Goal: Task Accomplishment & Management: Complete application form

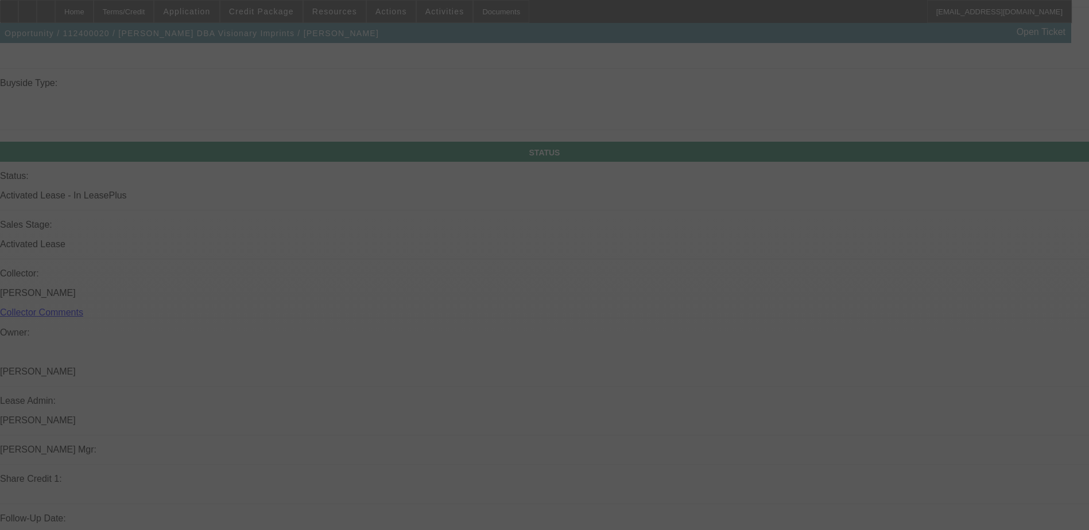
scroll to position [1315, 0]
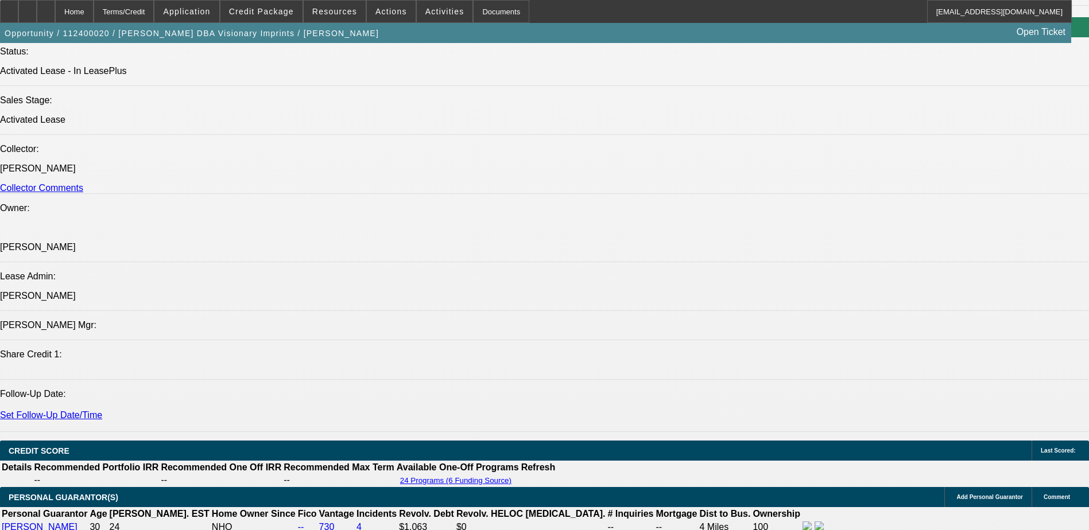
select select "0"
select select "2"
select select "0.1"
select select "0"
select select "2"
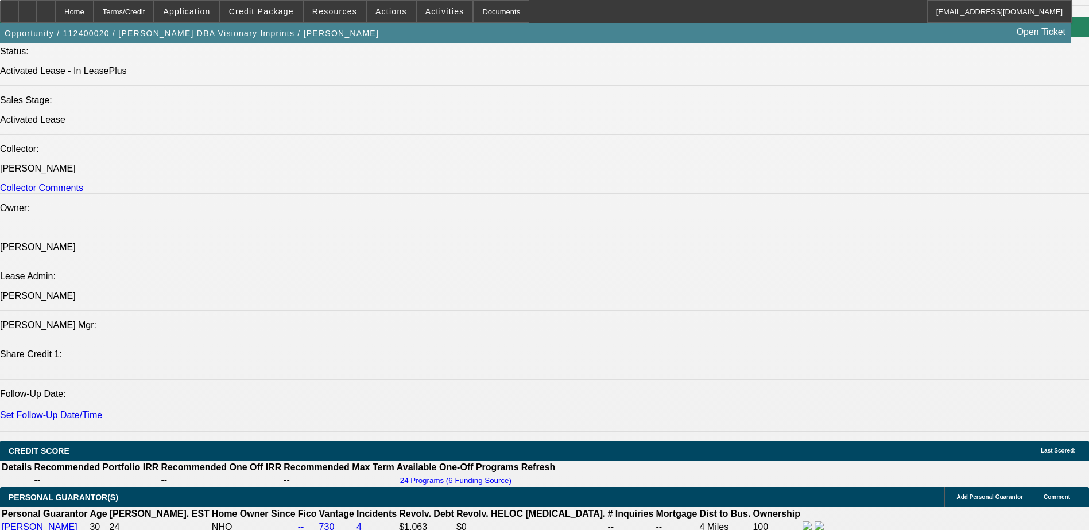
select select "0.1"
select select "0.15"
select select "2"
select select "0.1"
select select "0.15"
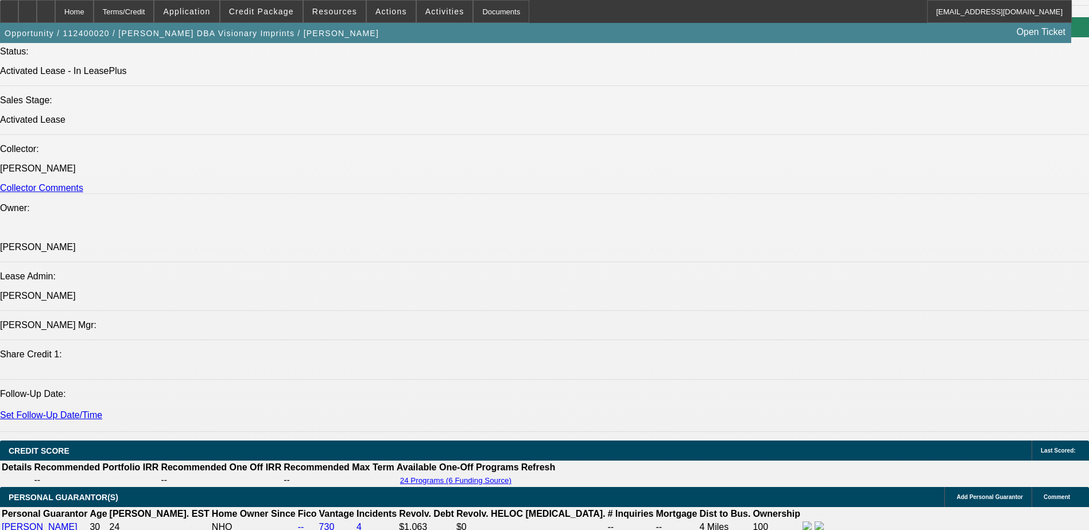
select select "2"
select select "0.1"
select select "1"
select select "2"
select select "4"
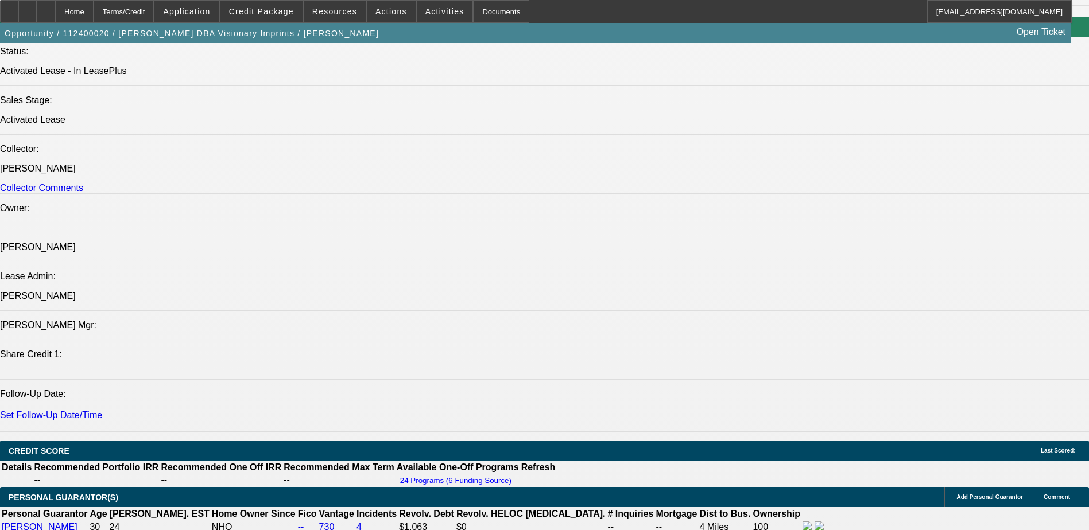
select select "1"
select select "2"
select select "4"
select select "1"
select select "2"
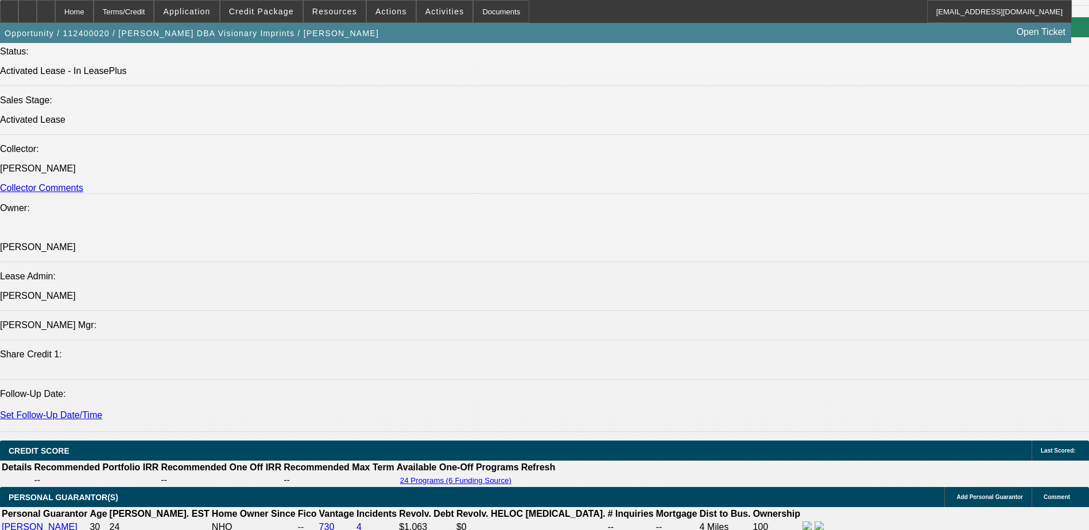
select select "4"
select select "1"
select select "2"
select select "4"
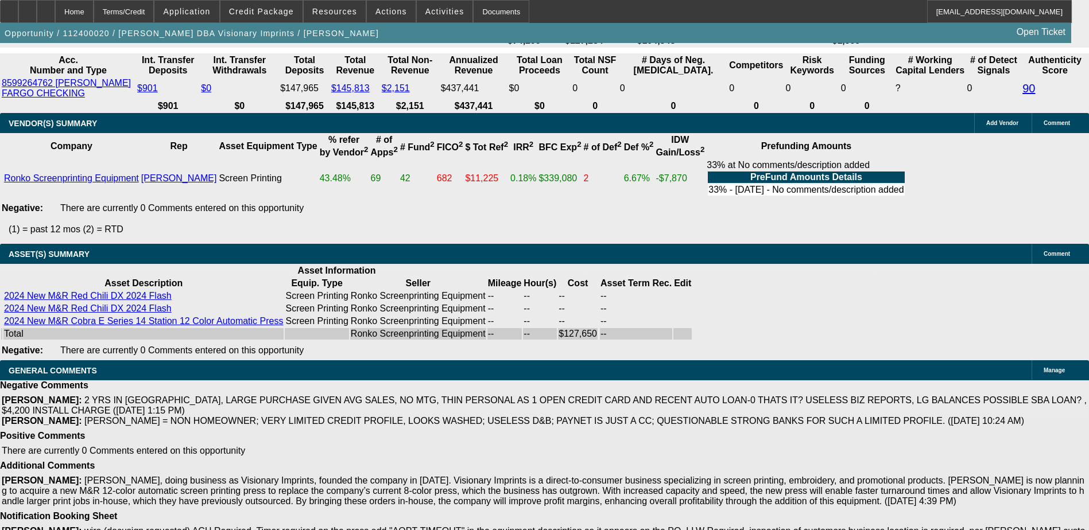
scroll to position [2285, 0]
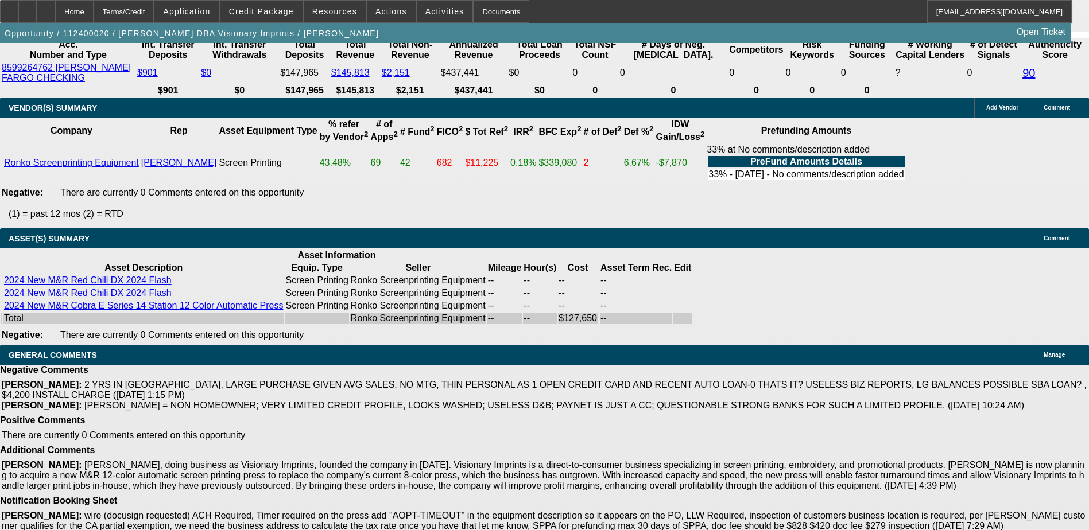
drag, startPoint x: 275, startPoint y: 414, endPoint x: 471, endPoint y: 416, distance: 195.7
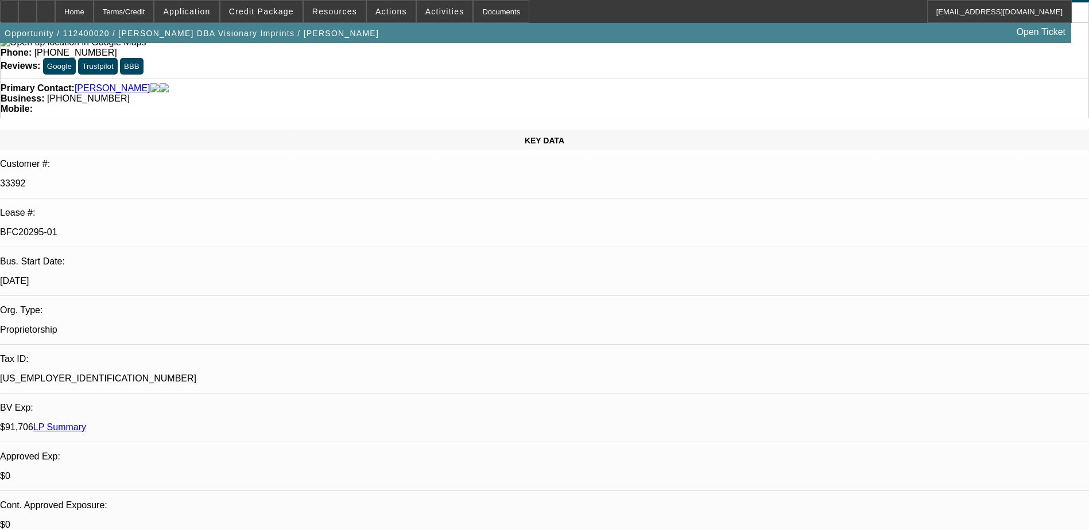
scroll to position [0, 0]
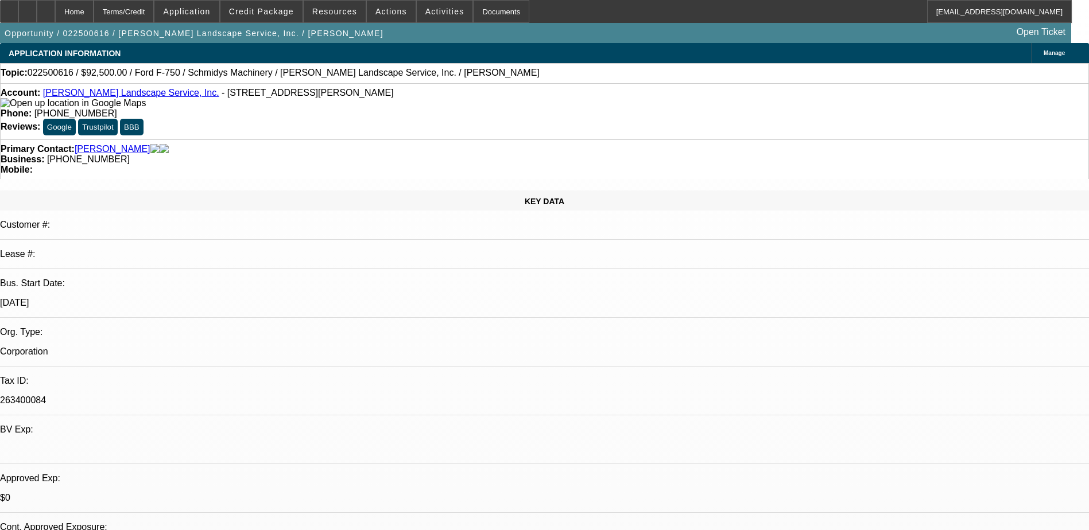
select select "0"
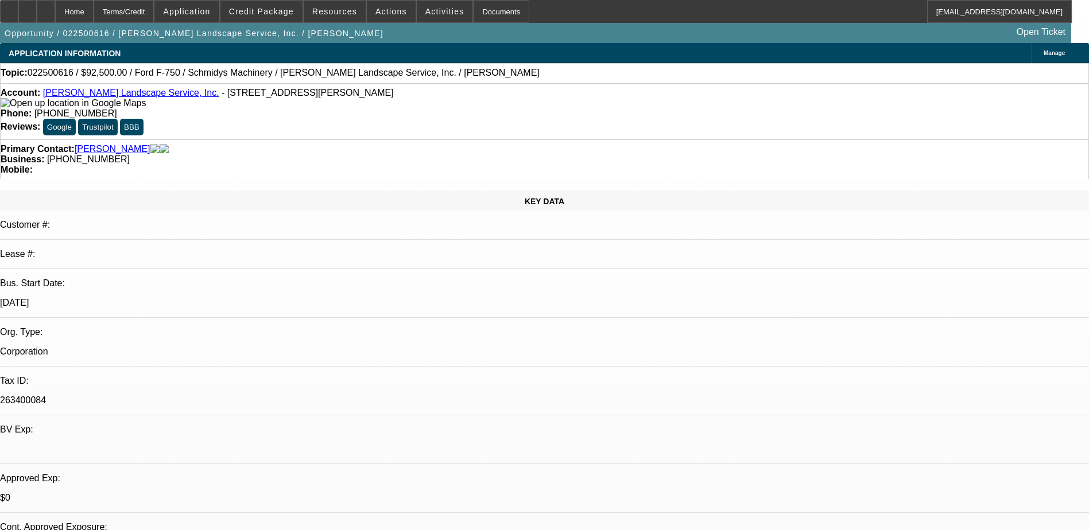
select select "0"
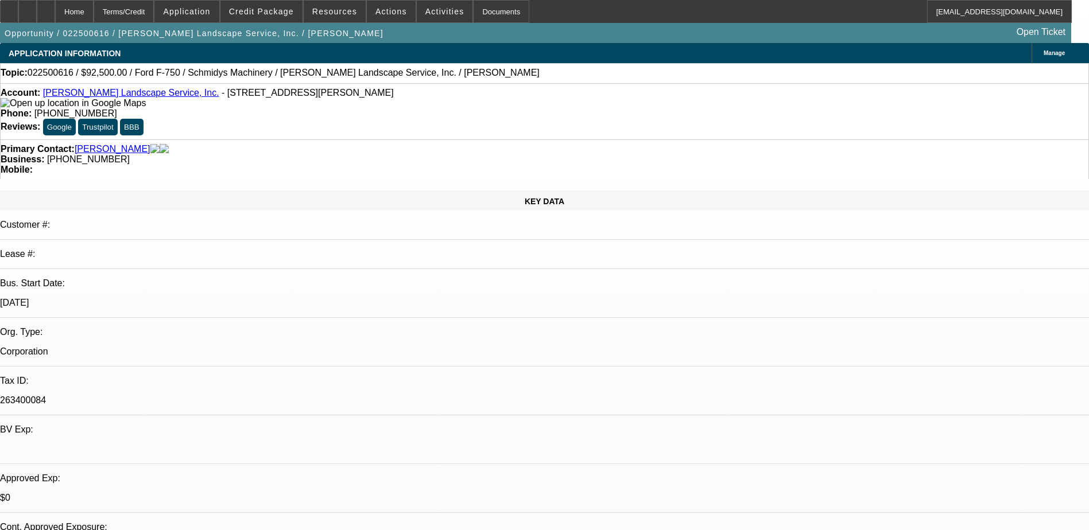
select select "0"
select select "1"
select select "2"
select select "6"
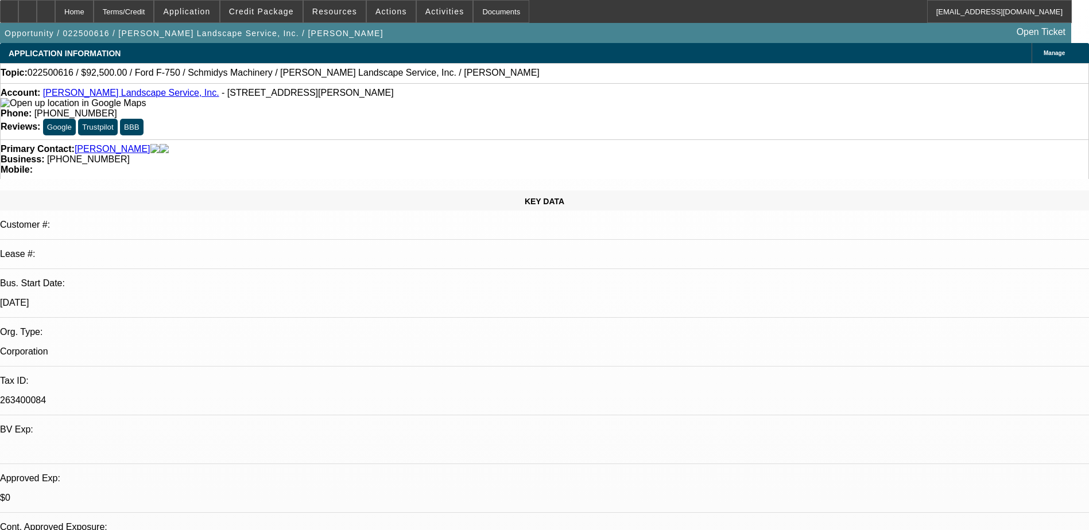
select select "1"
select select "3"
select select "6"
select select "1"
select select "3"
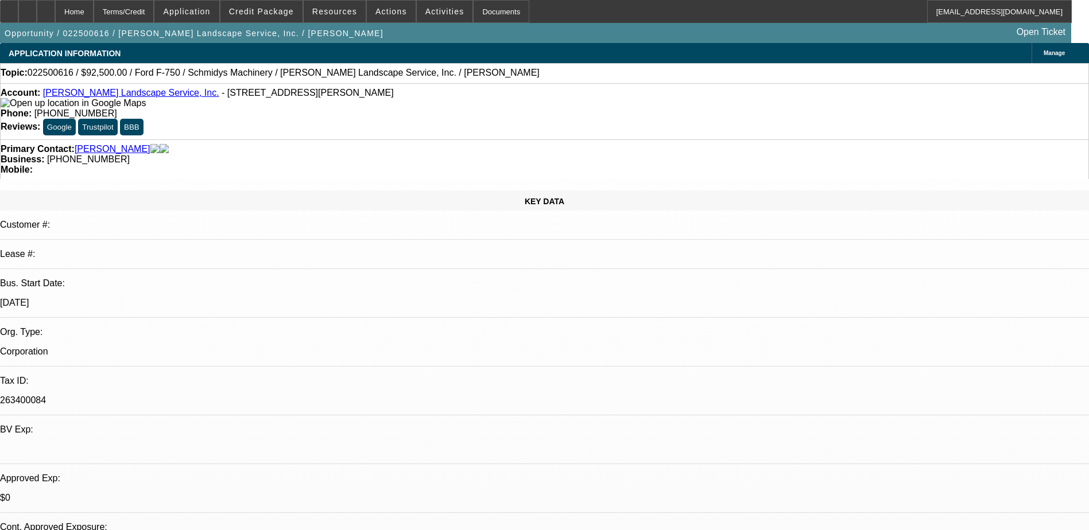
select select "6"
select select "1"
select select "3"
select select "6"
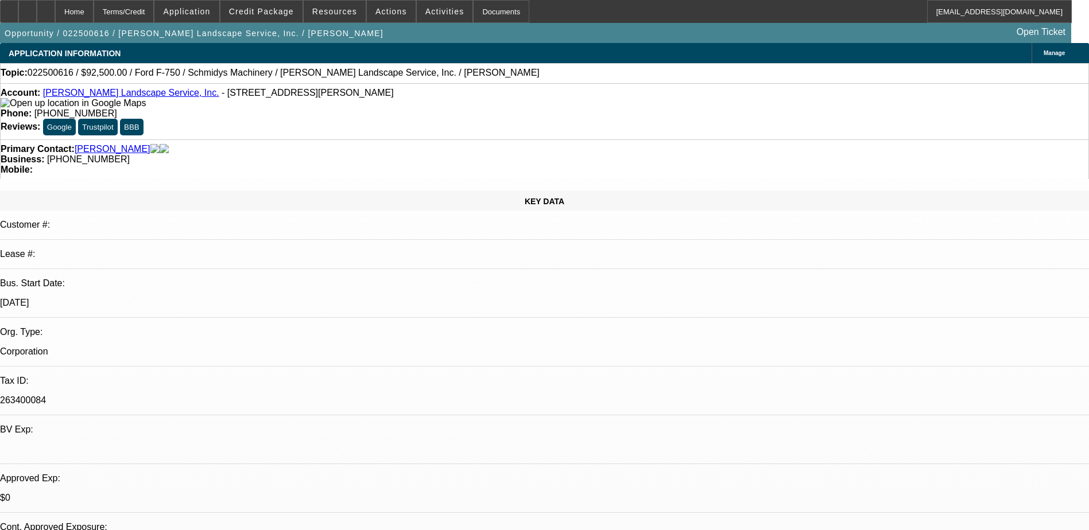
drag, startPoint x: 816, startPoint y: 382, endPoint x: 949, endPoint y: 395, distance: 134.4
drag, startPoint x: 949, startPoint y: 395, endPoint x: 945, endPoint y: 387, distance: 9.0
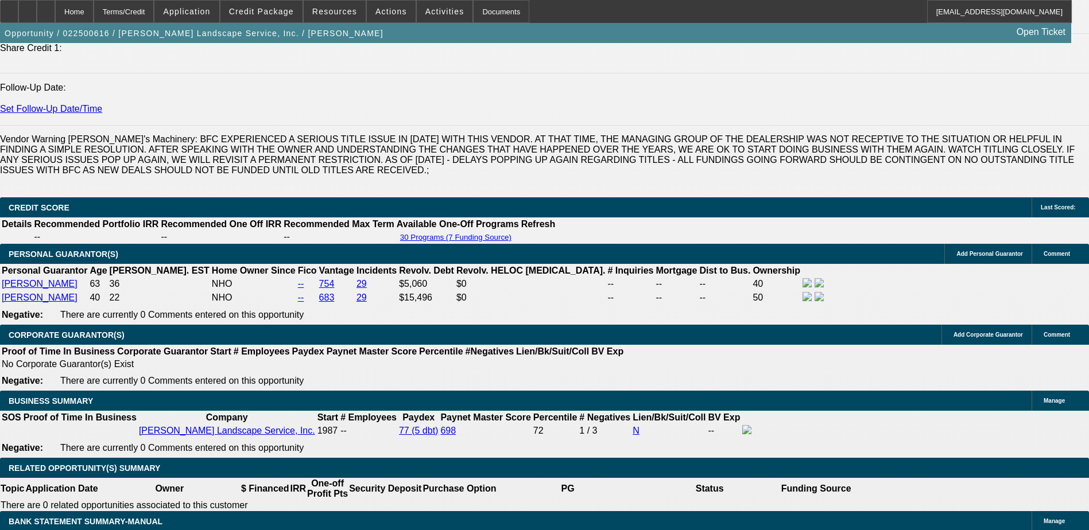
scroll to position [1550, 0]
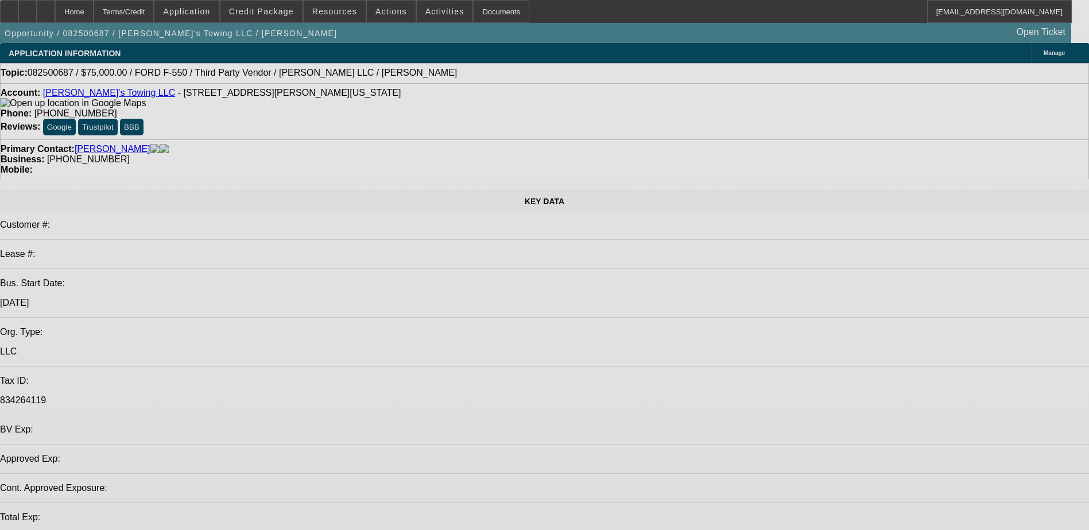
select select "0"
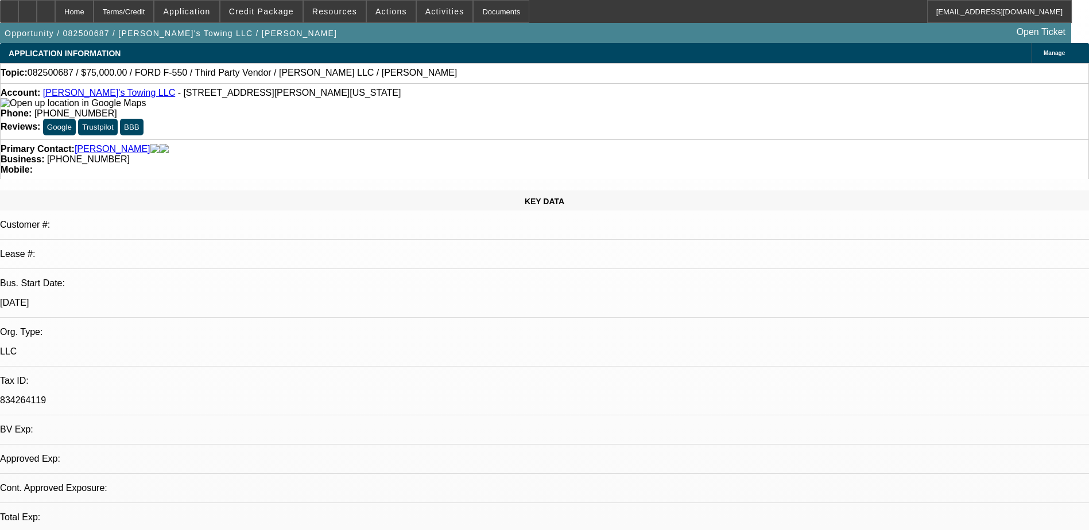
select select "2"
select select "0.1"
select select "4"
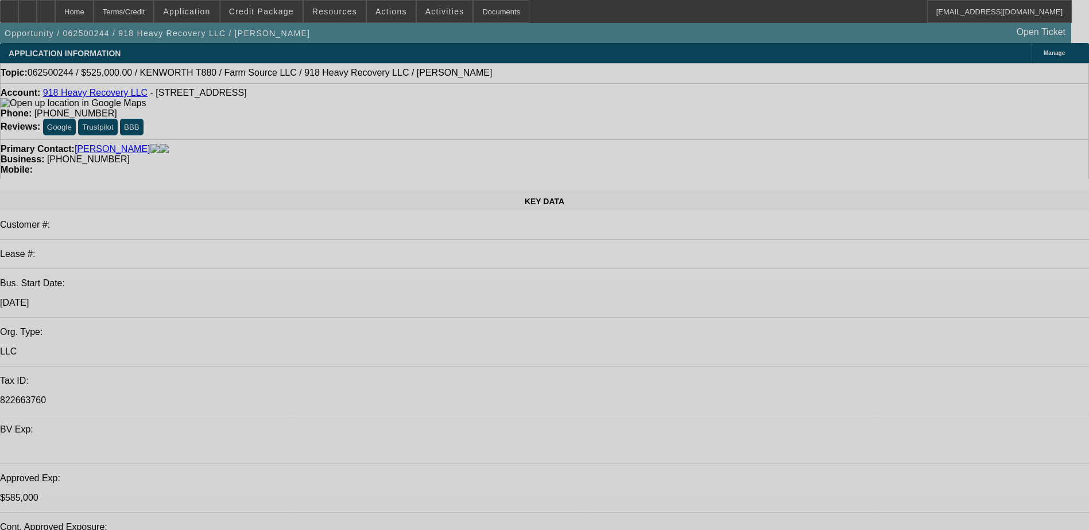
select select "0"
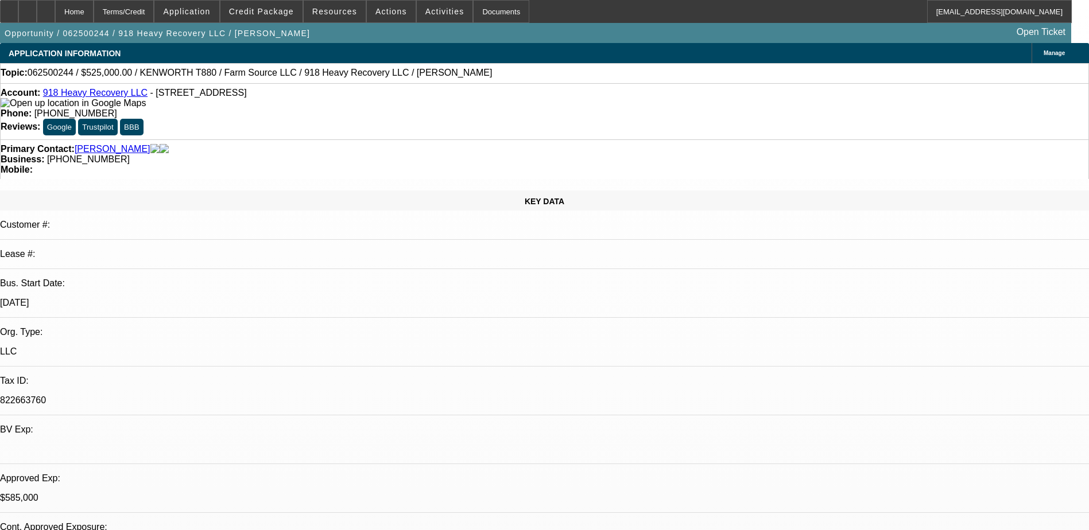
select select "0"
select select "2"
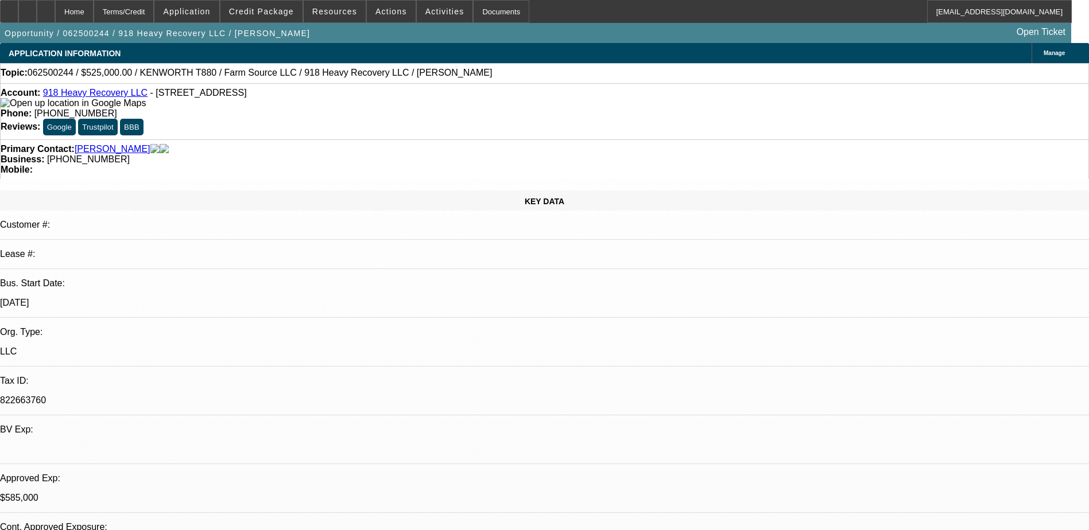
select select "0"
select select "2"
select select "0"
select select "1"
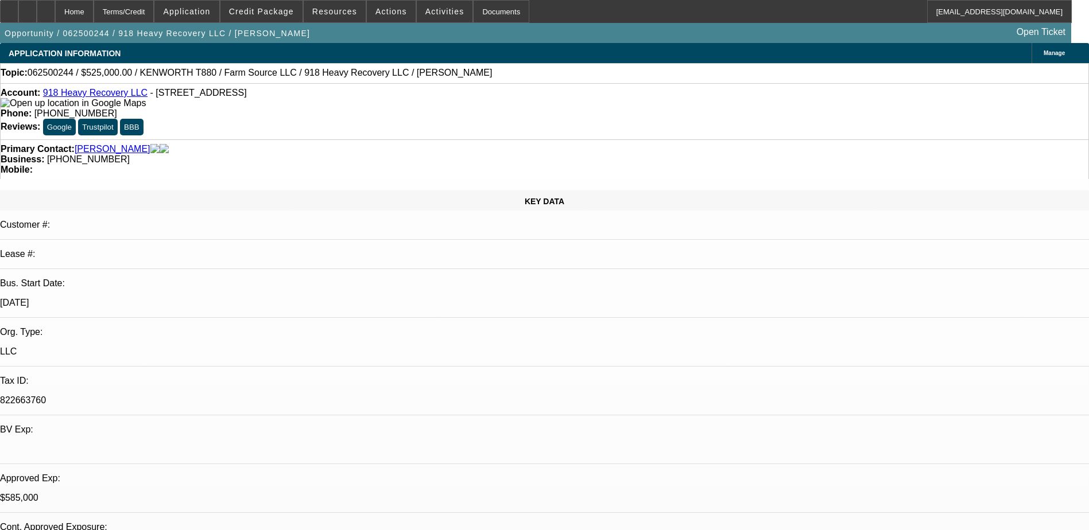
select select "2"
select select "6"
select select "1"
select select "2"
select select "6"
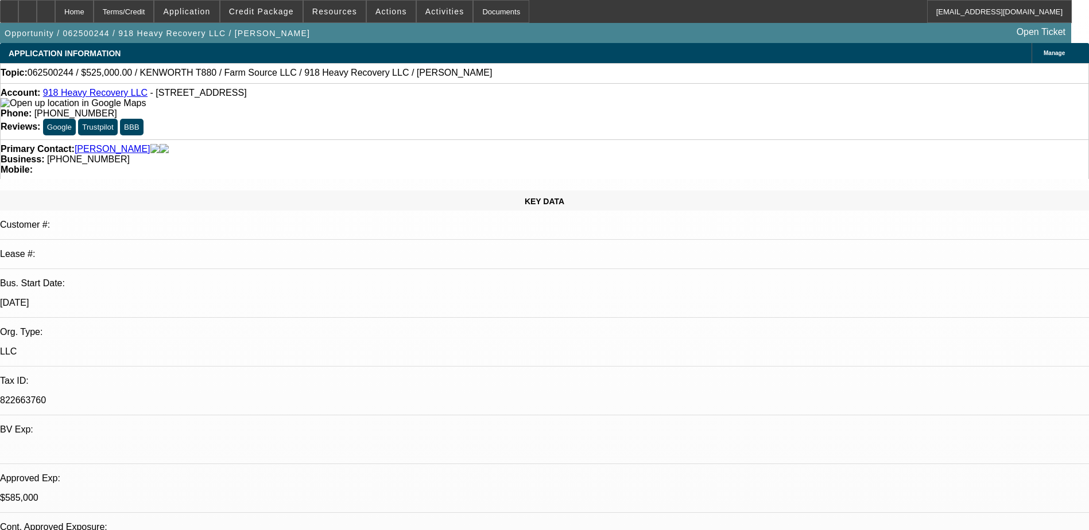
select select "1"
select select "2"
select select "6"
select select "1"
select select "2"
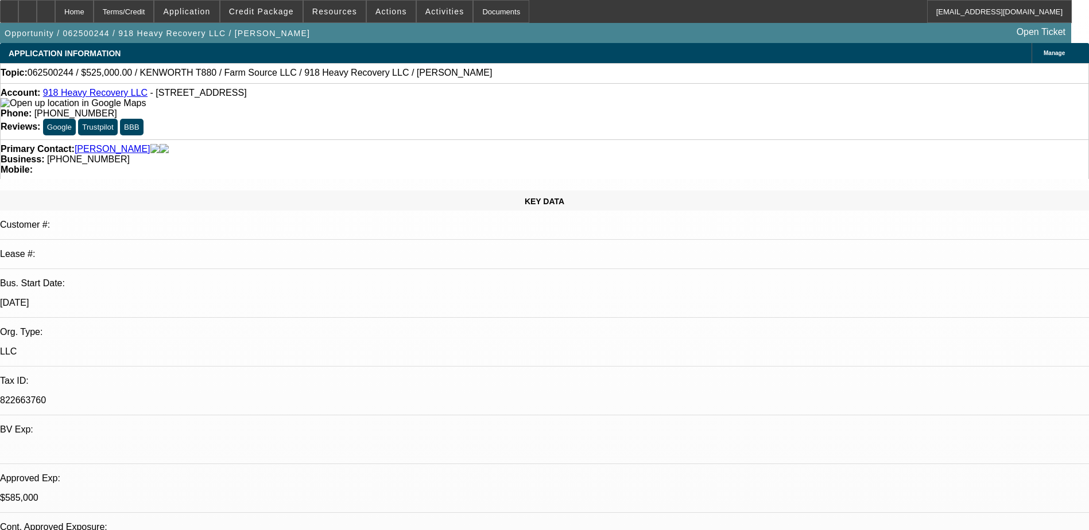
select select "6"
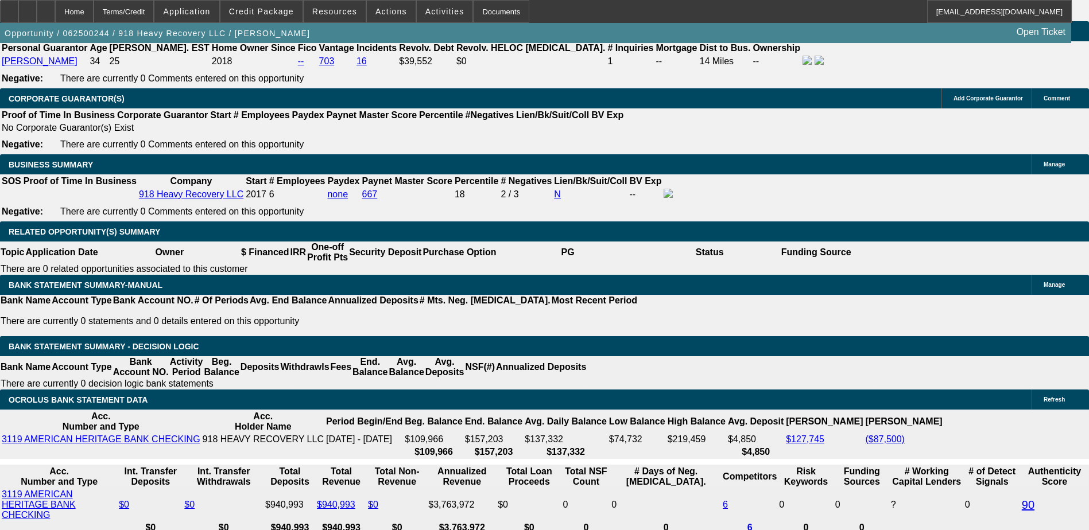
scroll to position [1664, 0]
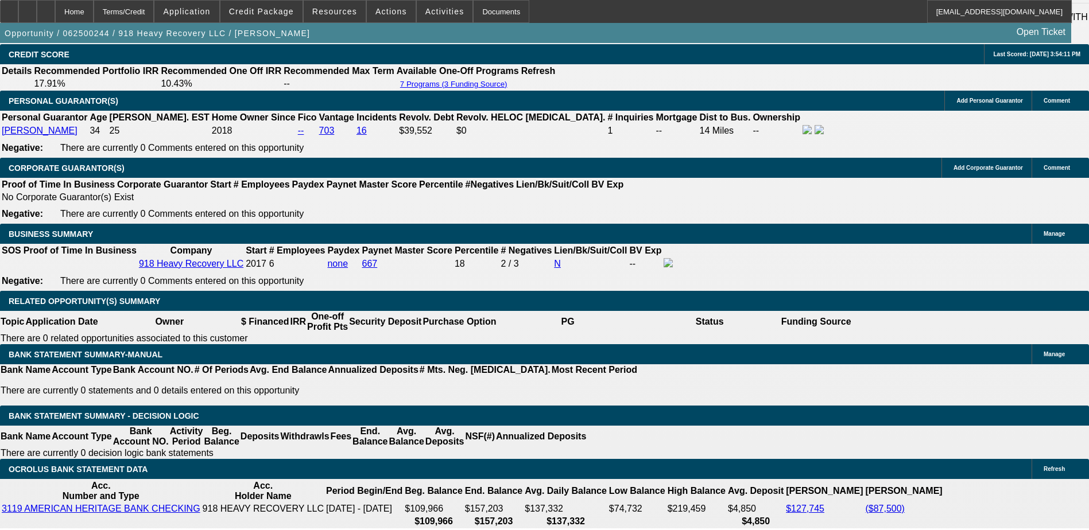
select select "2"
select select "0"
select select "6"
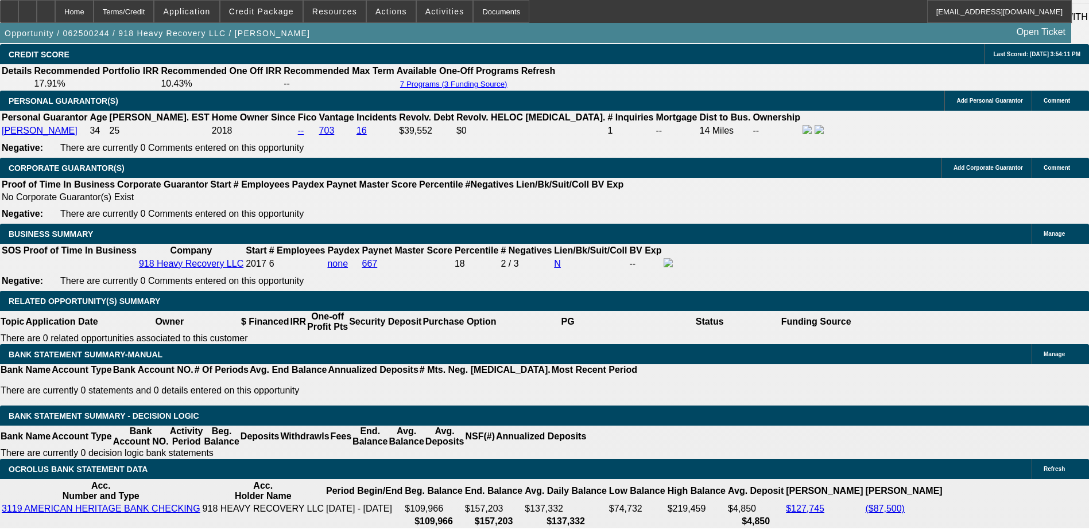
select select "0"
select select "6"
select select "0"
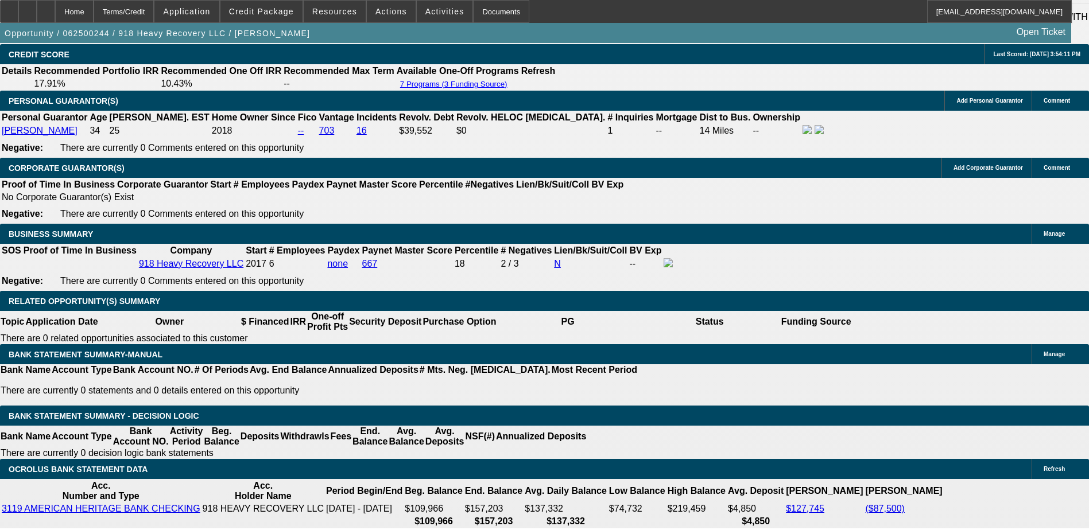
select select "0"
select select "6"
select select "0"
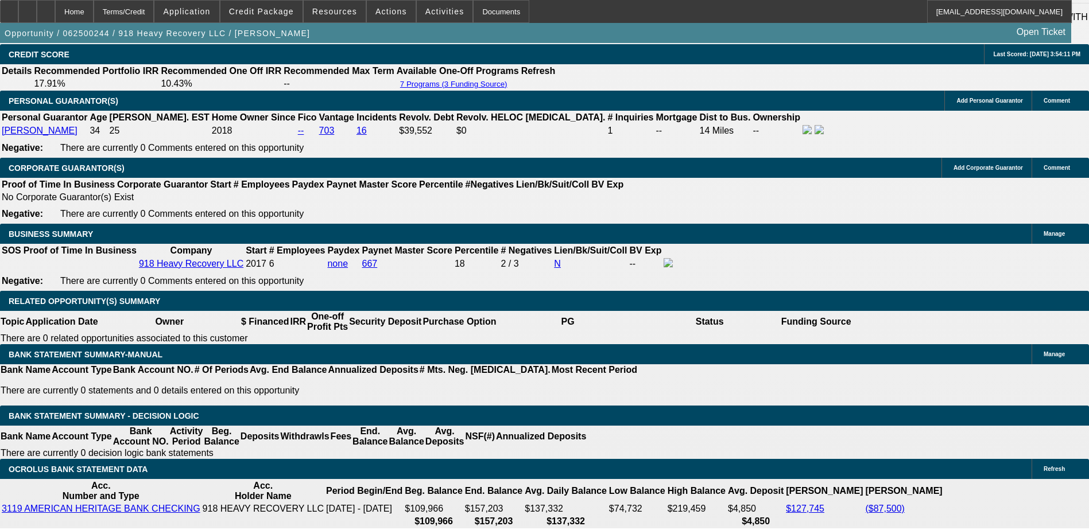
select select "0"
select select "6"
select select "0"
select select "2"
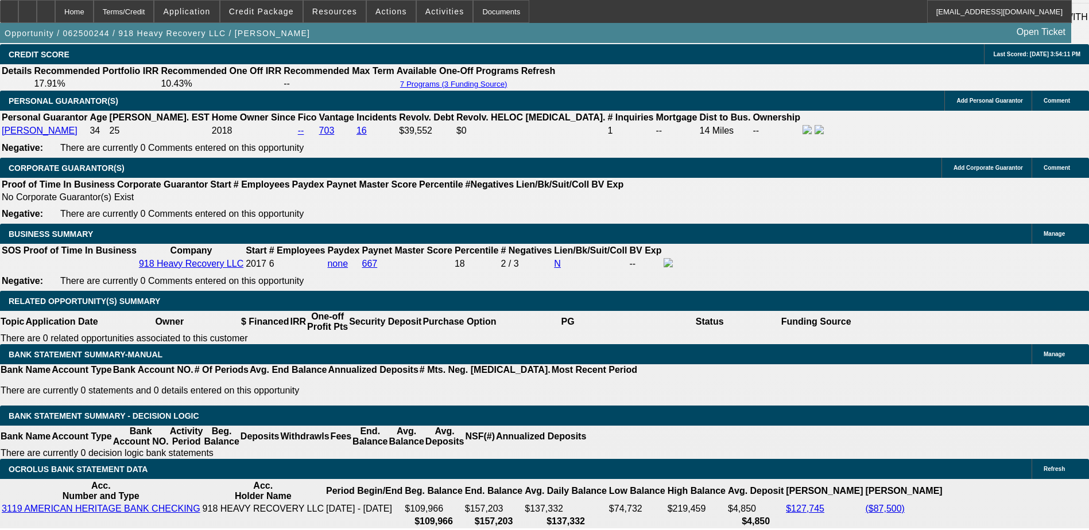
select select "2"
select select "0"
select select "6"
select select "0"
select select "2"
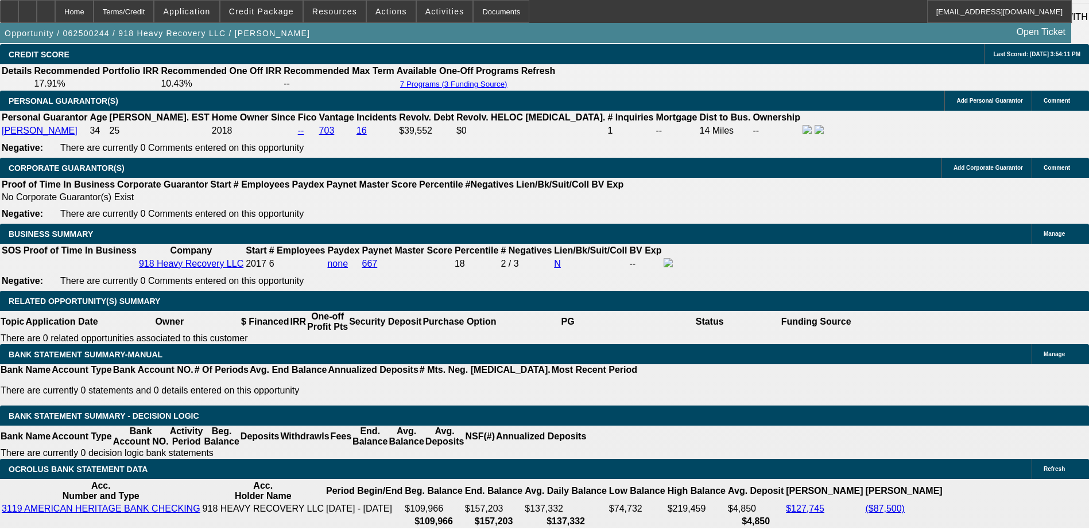
select select "2"
select select "0"
select select "6"
select select "0"
select select "2"
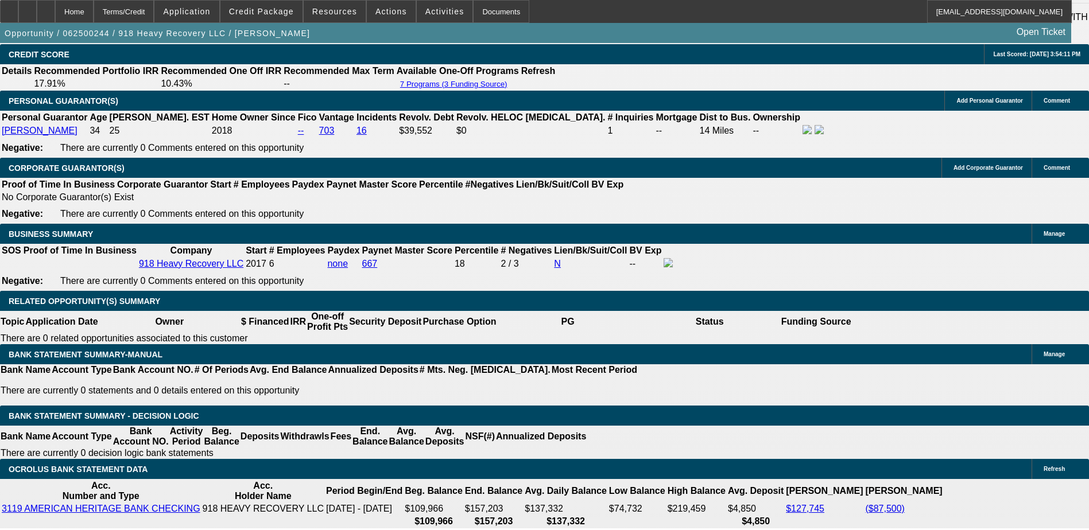
select select "2"
select select "0"
select select "6"
select select "0"
select select "2"
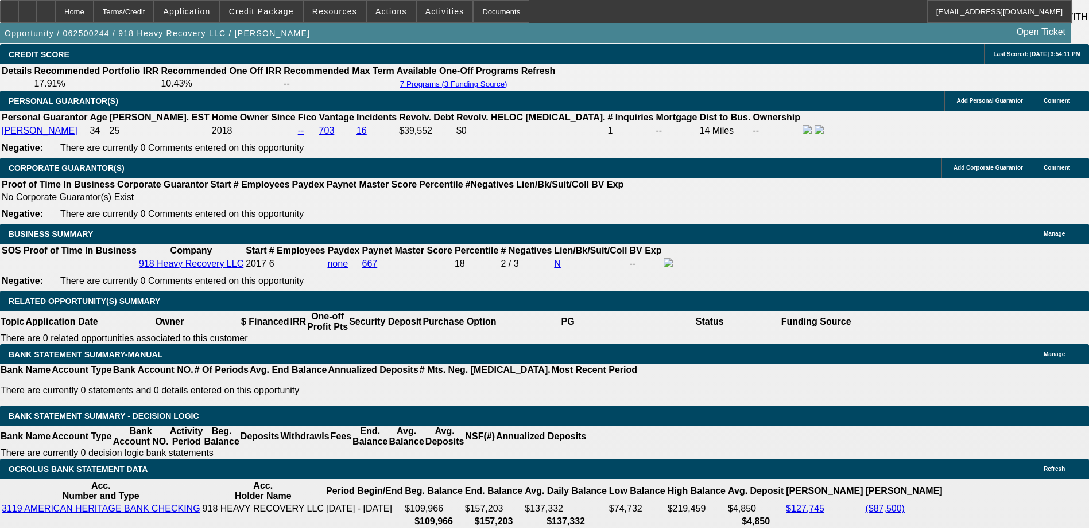
select select "2"
select select "0"
select select "6"
select select "0"
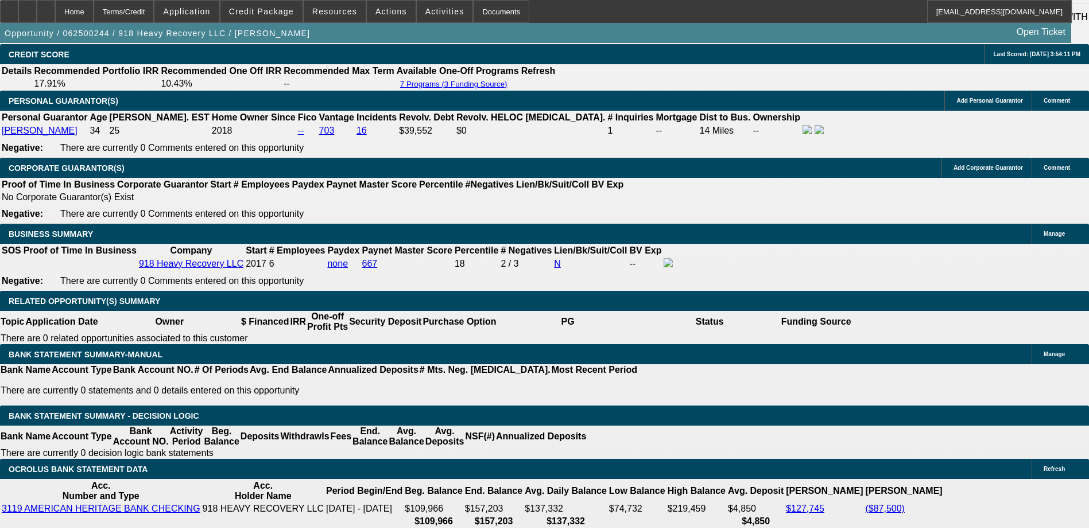
select select "2"
select select "0"
select select "6"
select select "0"
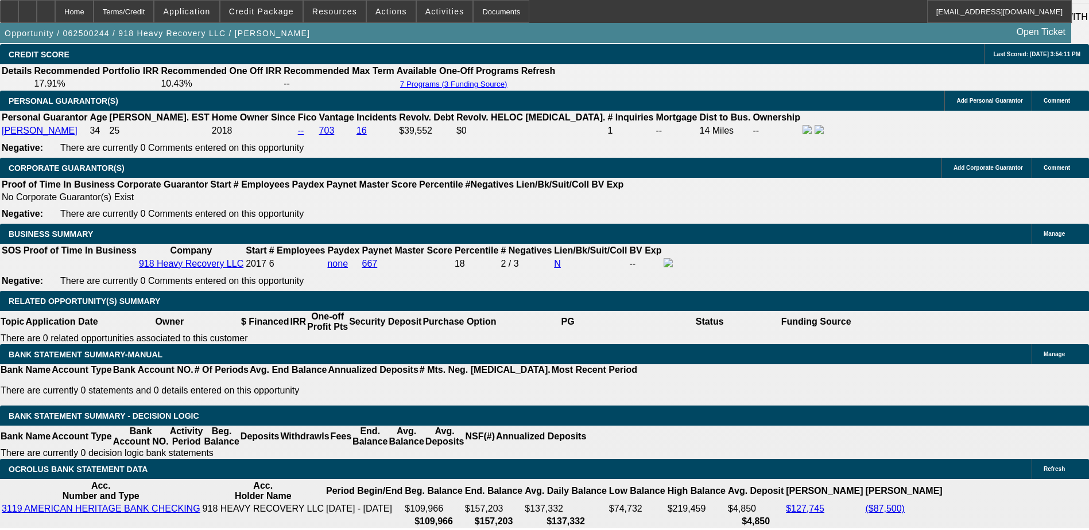
select select "2"
select select "0"
select select "6"
select select "0"
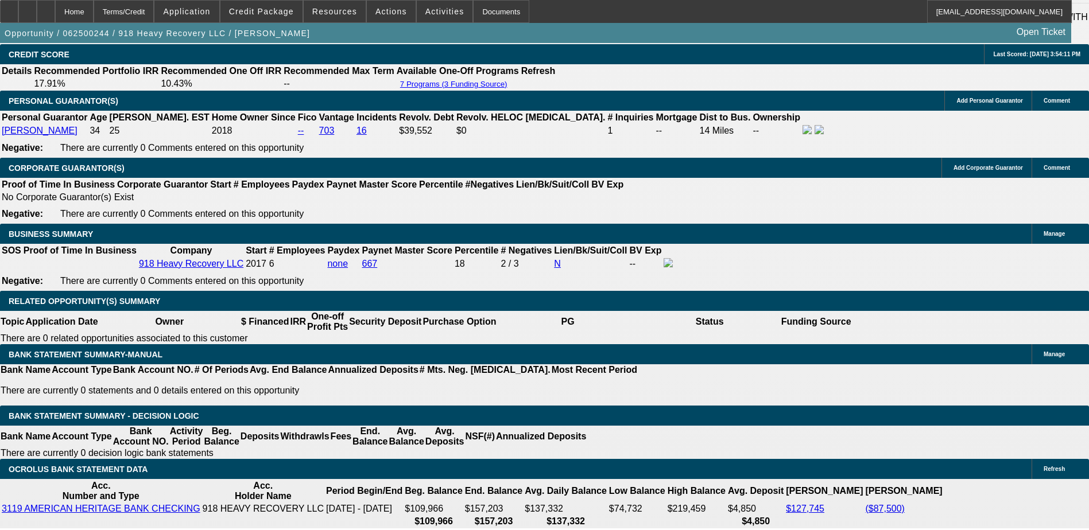
select select "0"
select select "2"
select select "0"
select select "6"
select select "0"
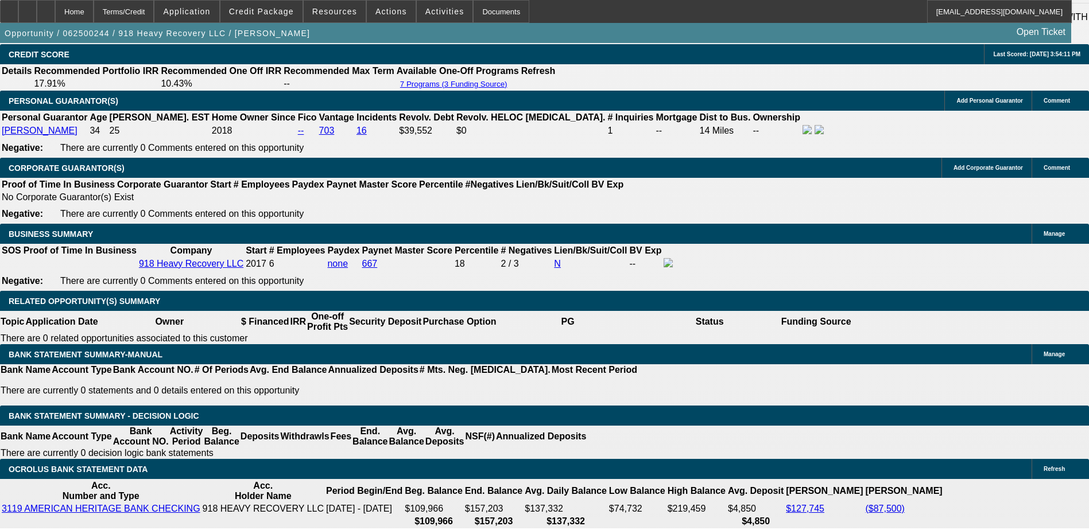
select select "2"
select select "0"
select select "6"
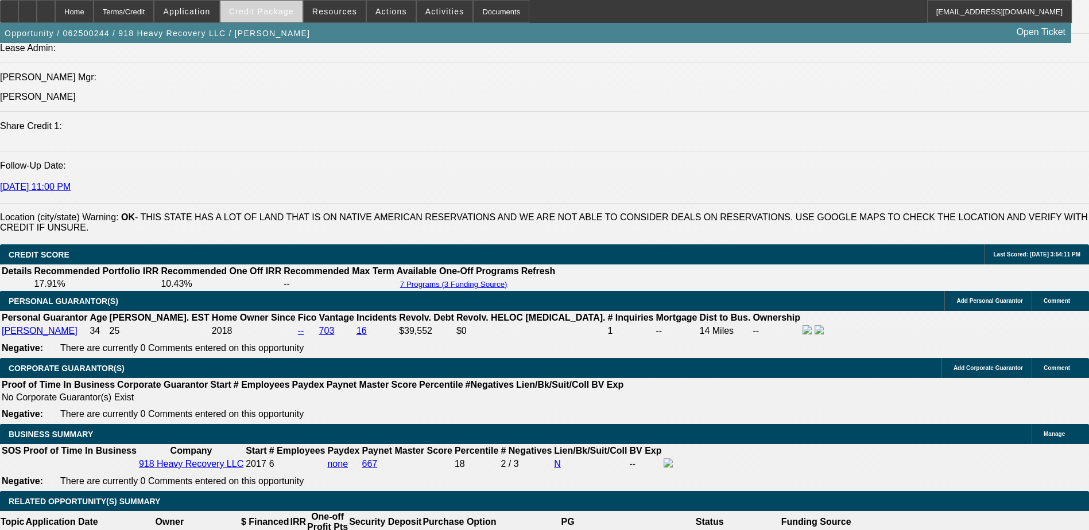
scroll to position [1377, 0]
